Goal: Book appointment/travel/reservation

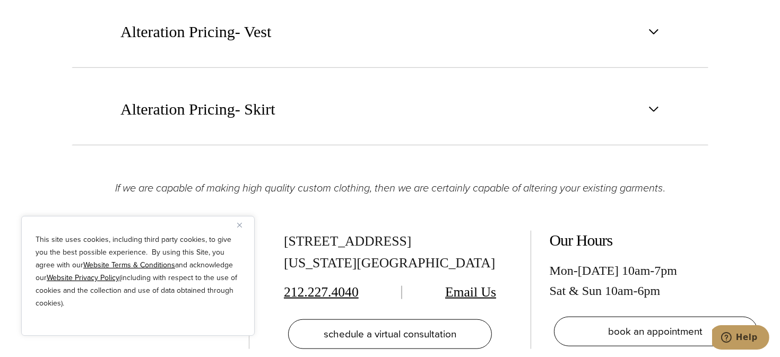
scroll to position [1645, 0]
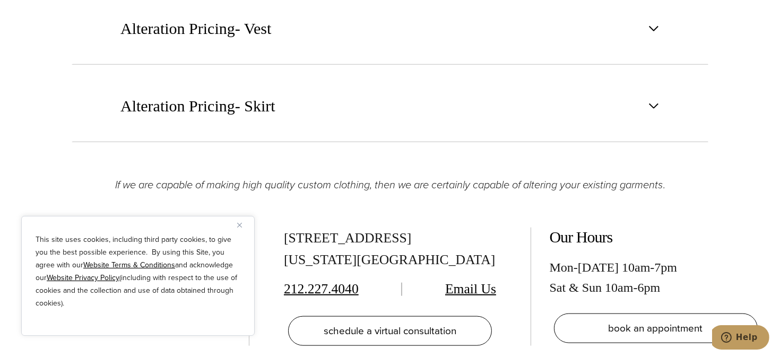
click at [238, 221] on div "This site uses cookies, including third party cookies, to give you the best pos…" at bounding box center [138, 276] width 234 height 120
click at [240, 224] on img "Close" at bounding box center [239, 225] width 5 height 5
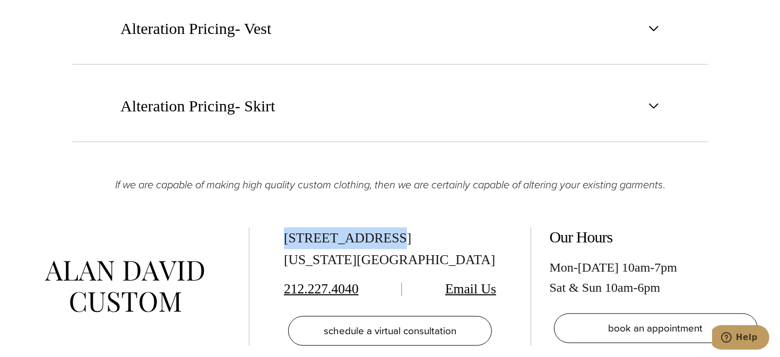
drag, startPoint x: 285, startPoint y: 235, endPoint x: 379, endPoint y: 240, distance: 94.1
click at [379, 240] on div "515 Madison Ave, Suite 301 New York, NY 10022" at bounding box center [390, 250] width 212 height 44
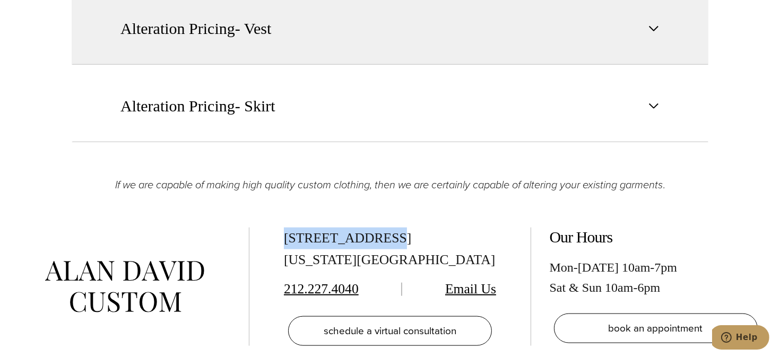
copy div "515 Madison Ave"
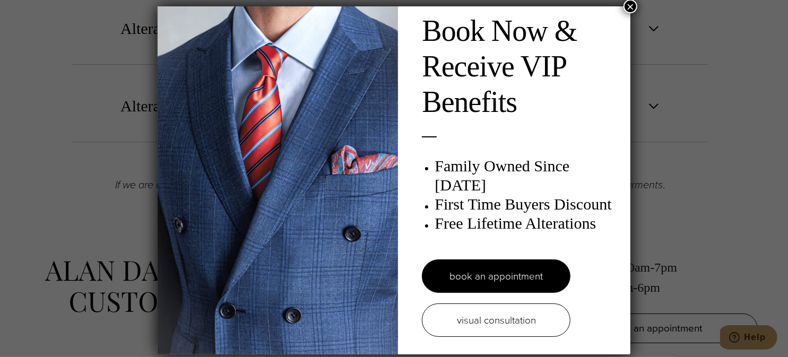
click at [635, 6] on button "×" at bounding box center [631, 6] width 14 height 14
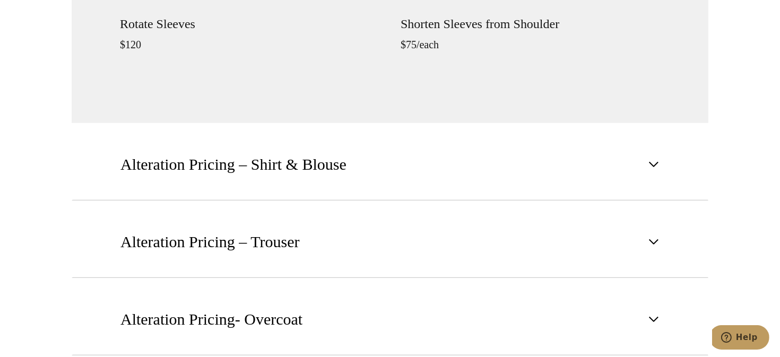
scroll to position [1274, 0]
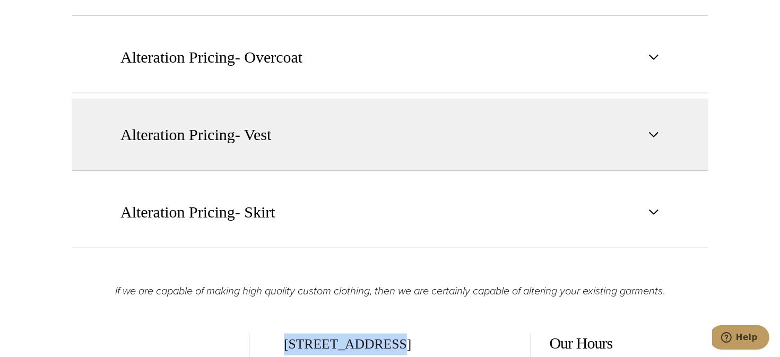
click at [277, 139] on button "Alteration Pricing- Vest" at bounding box center [390, 135] width 637 height 72
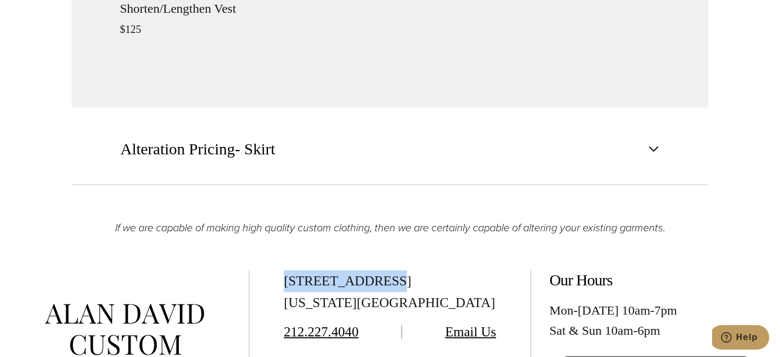
scroll to position [1547, 0]
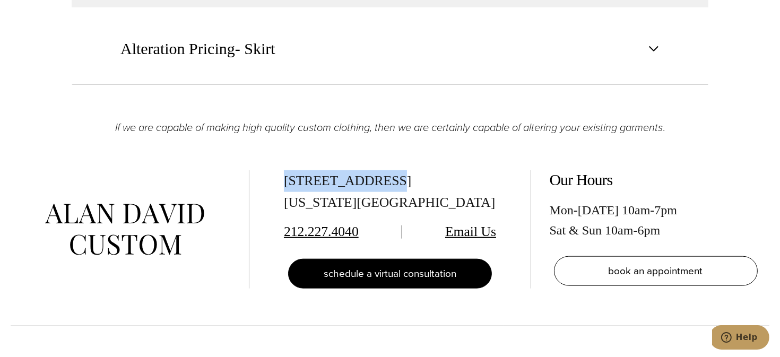
click at [411, 276] on span "schedule a virtual consultation" at bounding box center [390, 273] width 133 height 15
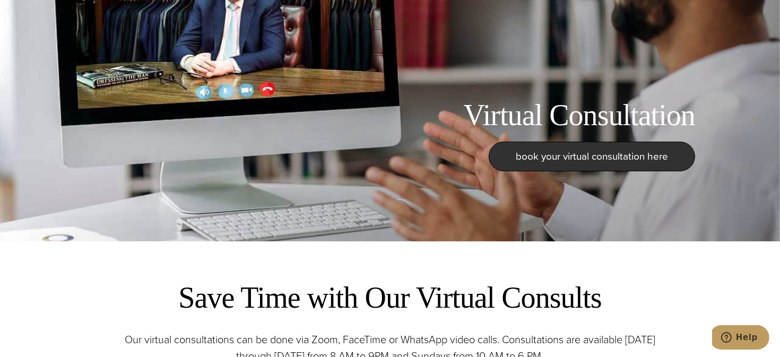
scroll to position [159, 0]
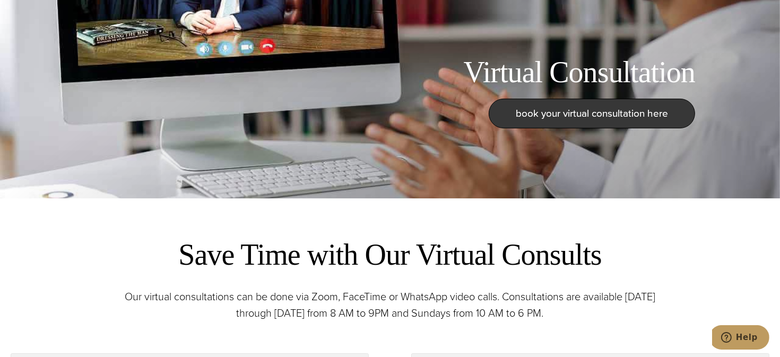
click at [628, 112] on span "book your virtual consultation here" at bounding box center [592, 113] width 152 height 15
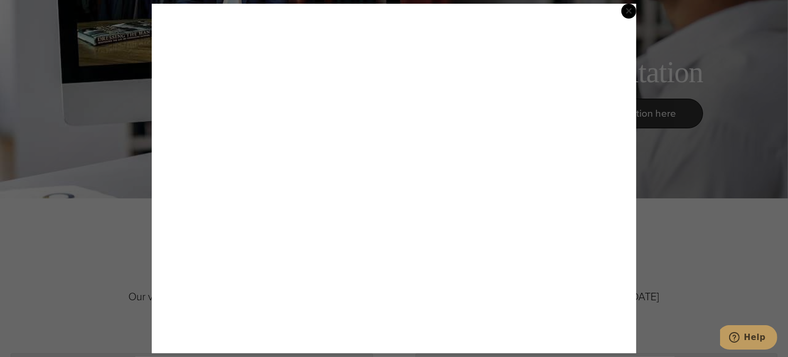
click at [629, 10] on span "×" at bounding box center [628, 11] width 7 height 22
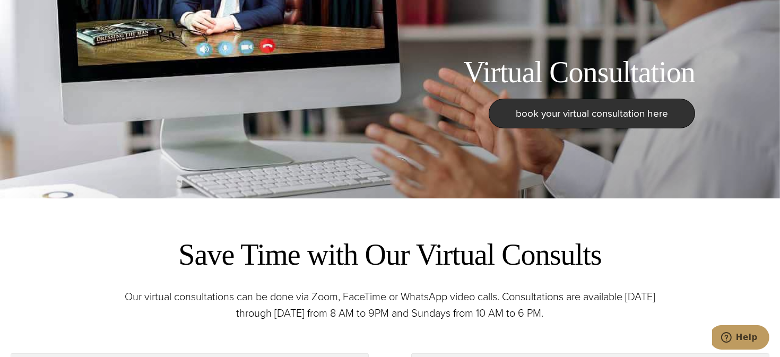
scroll to position [0, 0]
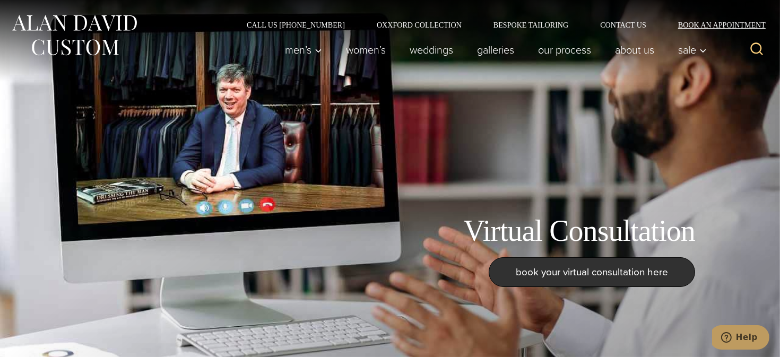
click at [703, 24] on link "Book an Appointment" at bounding box center [716, 24] width 107 height 7
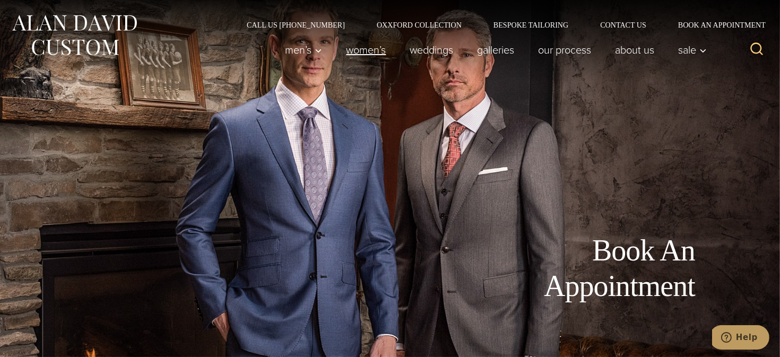
click at [368, 55] on link "Women’s" at bounding box center [366, 49] width 64 height 21
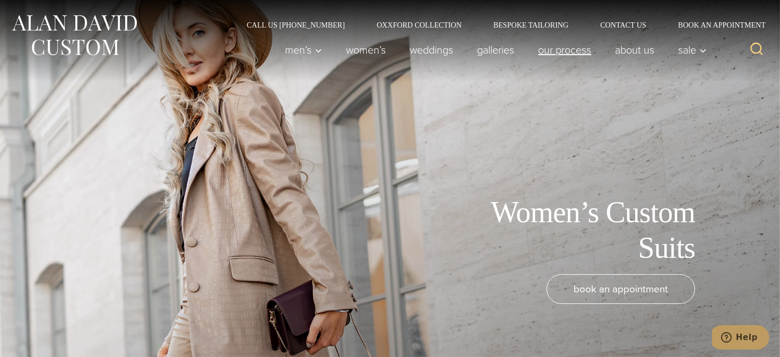
click at [563, 53] on link "Our Process" at bounding box center [565, 49] width 77 height 21
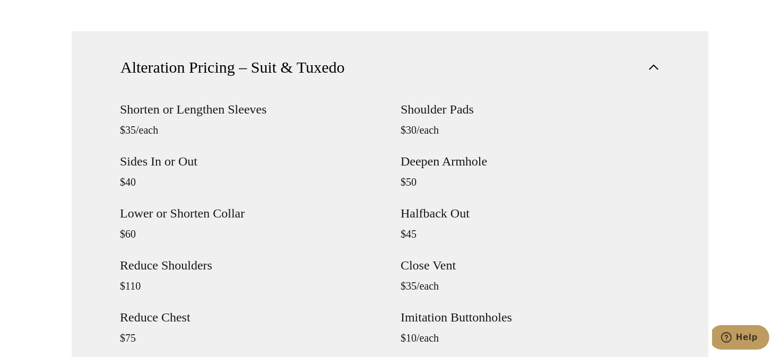
scroll to position [856, 0]
